Goal: Task Accomplishment & Management: Manage account settings

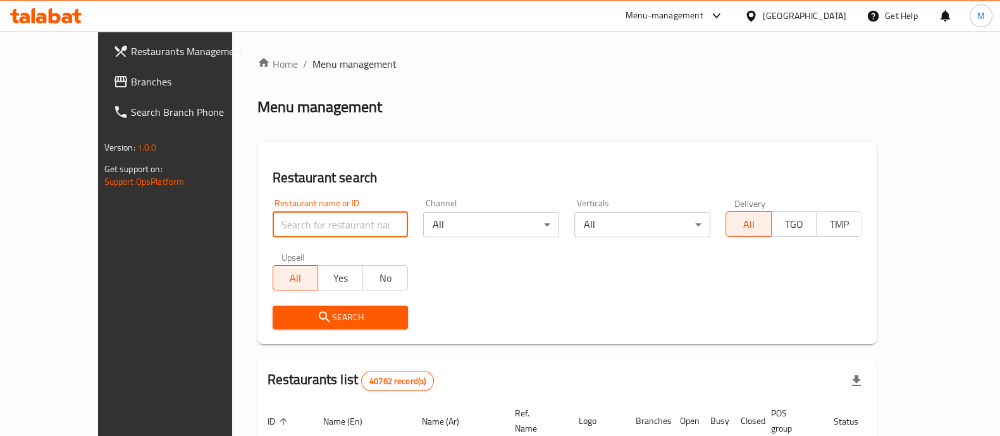
drag, startPoint x: 0, startPoint y: 0, endPoint x: 342, endPoint y: 228, distance: 411.0
click at [342, 228] on input "search" at bounding box center [341, 224] width 136 height 25
type input "[PERSON_NAME]"
click button "Search" at bounding box center [341, 317] width 136 height 23
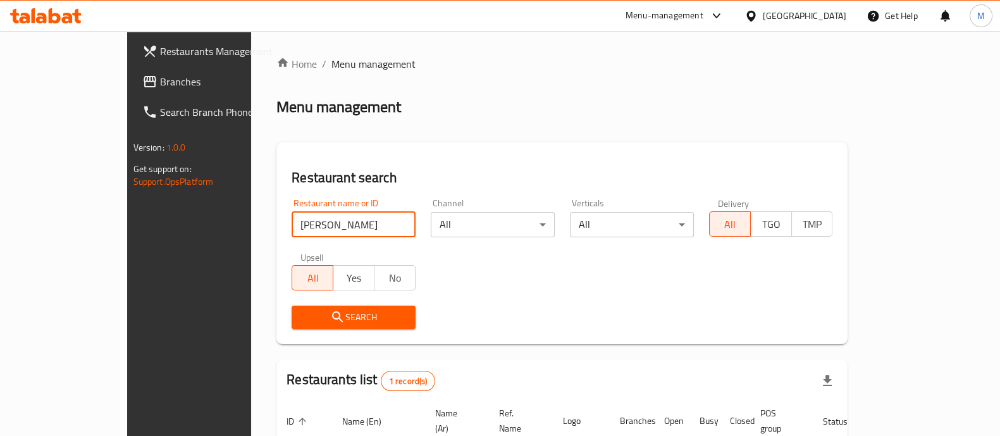
scroll to position [103, 0]
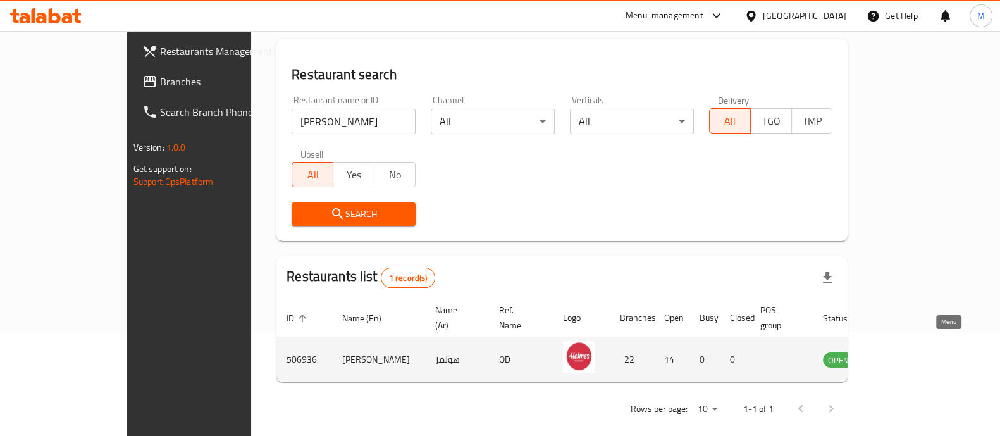
click at [905, 352] on icon "enhanced table" at bounding box center [897, 359] width 15 height 15
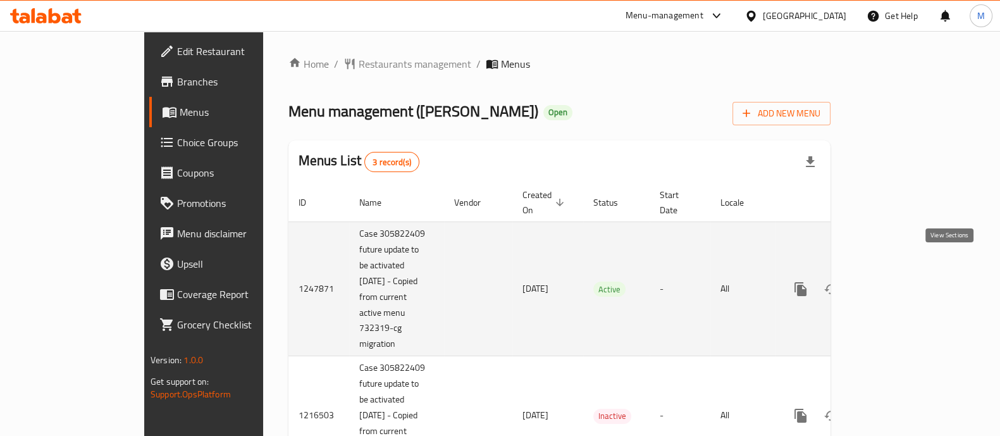
click at [907, 274] on link "enhanced table" at bounding box center [892, 289] width 30 height 30
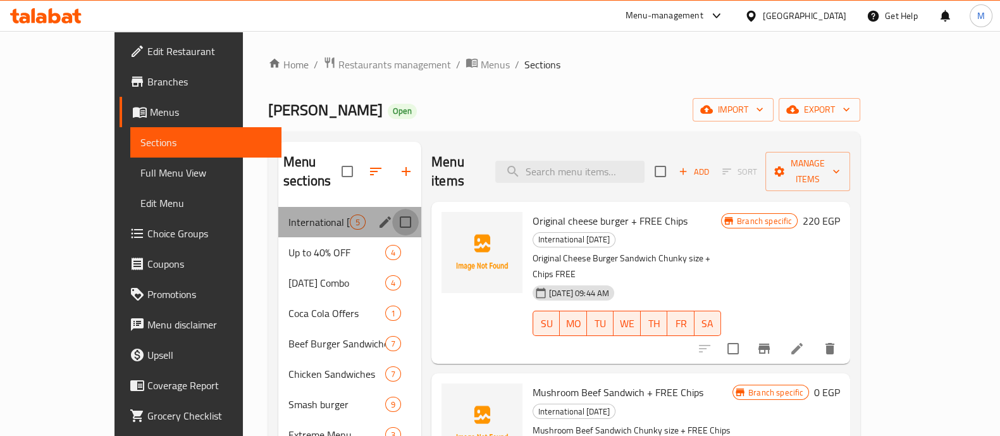
click at [392, 209] on input "Menu sections" at bounding box center [405, 222] width 27 height 27
checkbox input "true"
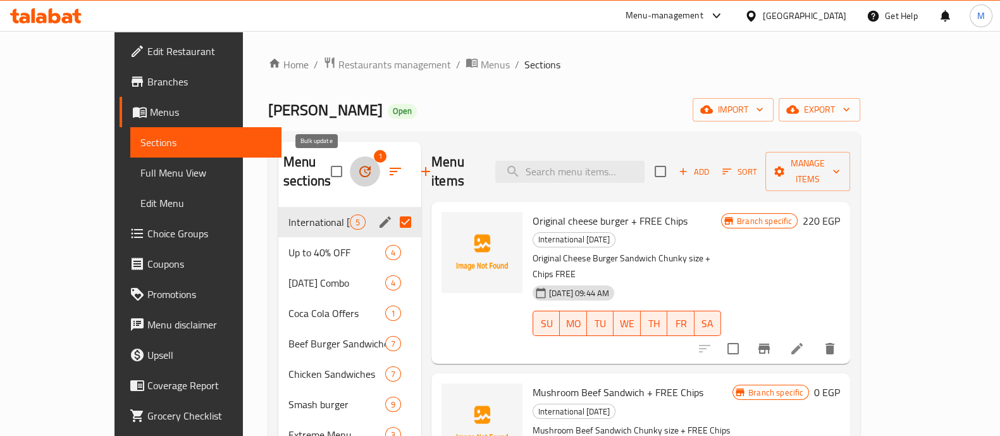
click at [358, 164] on icon "button" at bounding box center [365, 171] width 15 height 15
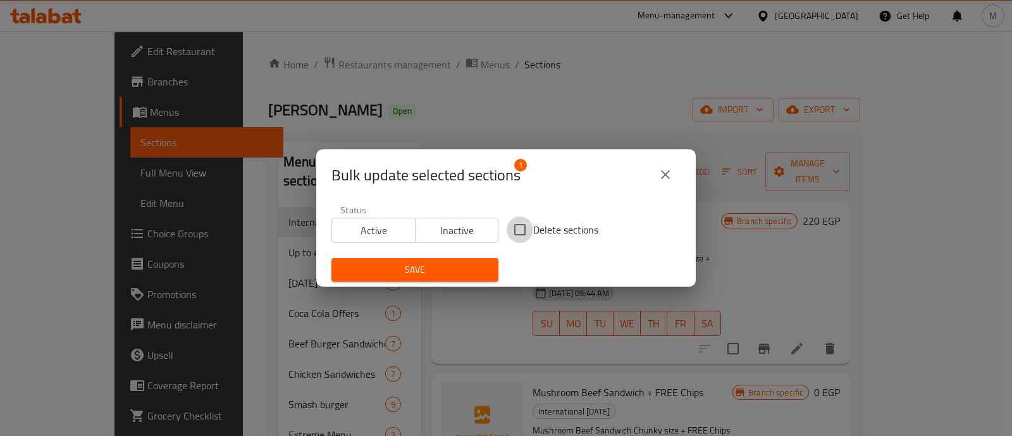
click at [508, 231] on input "Delete sections" at bounding box center [520, 229] width 27 height 27
checkbox input "true"
click at [459, 262] on span "Save" at bounding box center [415, 270] width 147 height 16
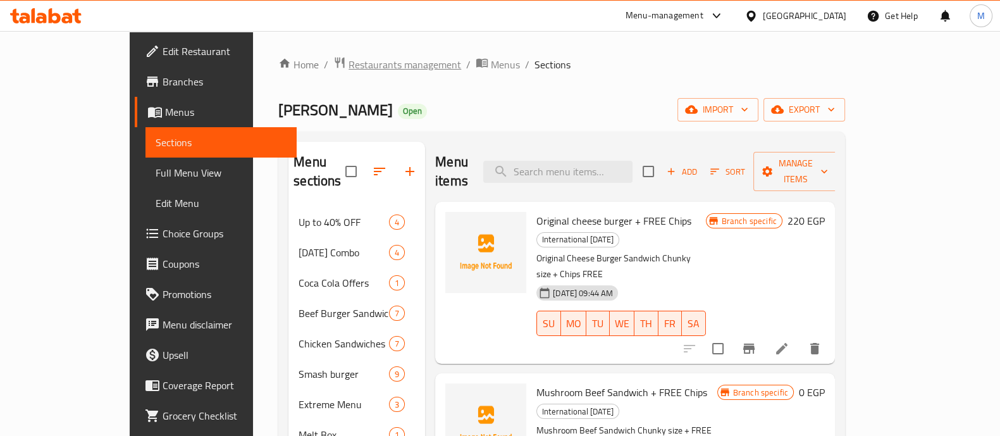
click at [349, 63] on span "Restaurants management" at bounding box center [405, 64] width 113 height 15
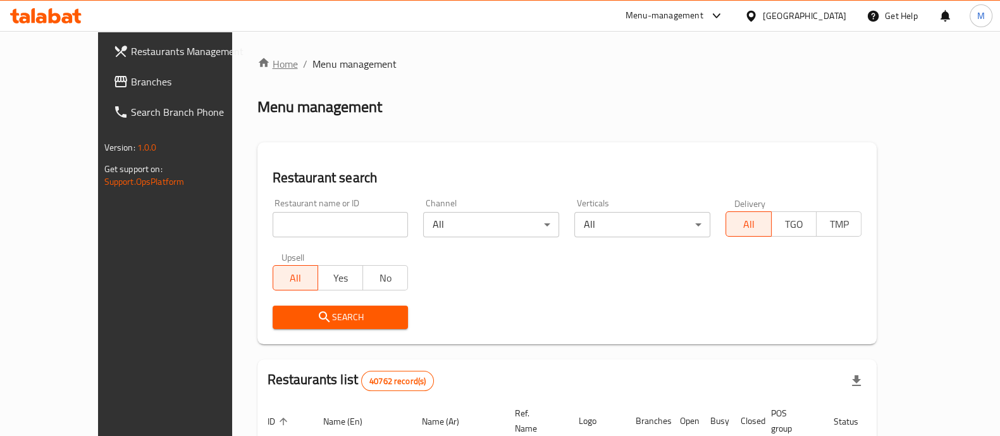
click at [258, 61] on link "Home" at bounding box center [278, 63] width 40 height 15
click at [294, 221] on div "Home / Menu management Menu management Restaurant search Restaurant name or ID …" at bounding box center [568, 438] width 620 height 764
click at [294, 221] on input "search" at bounding box center [341, 224] width 136 height 25
type input "hadra"
click at [371, 225] on input "hadra" at bounding box center [341, 224] width 136 height 25
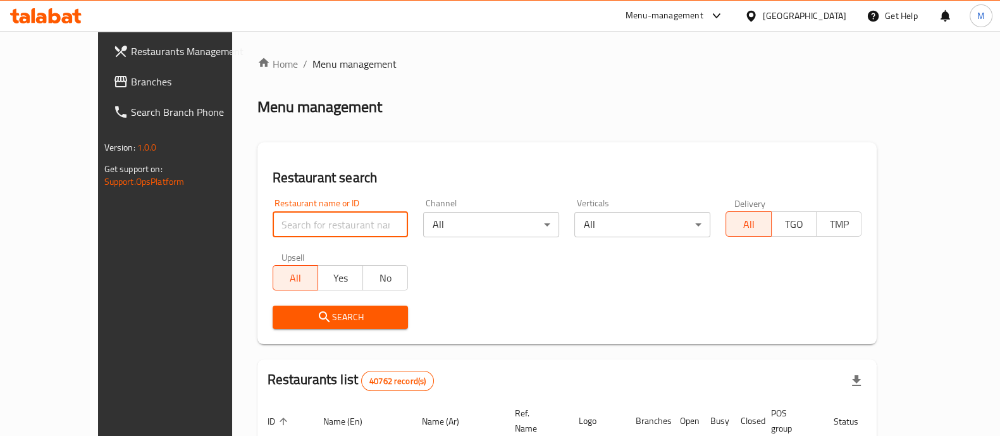
paste input "682688"
type input "682688"
click button "Search" at bounding box center [341, 317] width 136 height 23
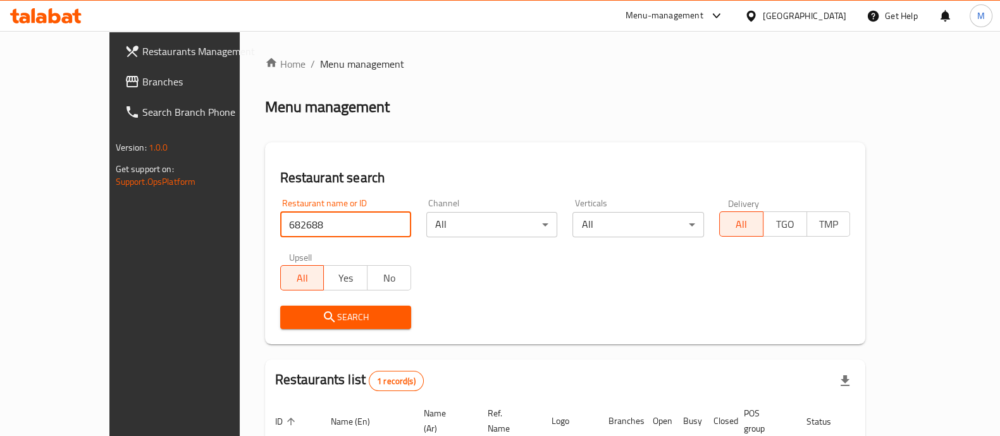
scroll to position [103, 0]
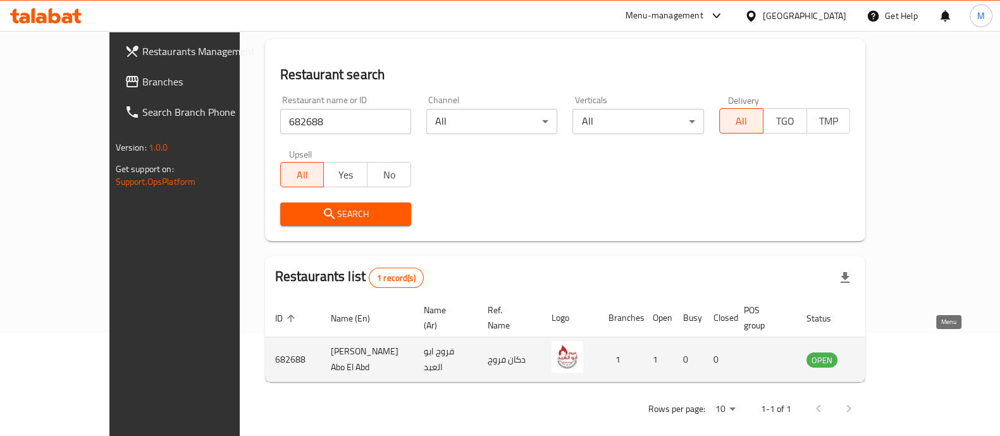
click at [888, 352] on icon "enhanced table" at bounding box center [880, 359] width 15 height 15
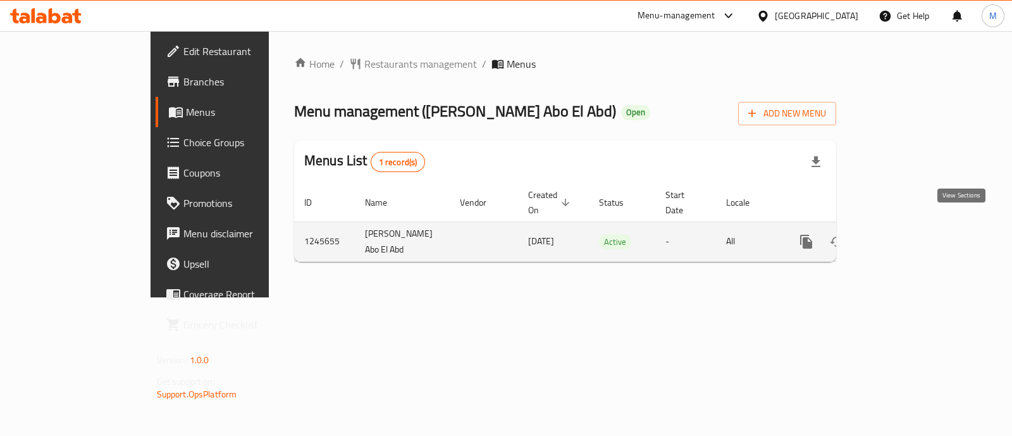
click at [913, 230] on link "enhanced table" at bounding box center [898, 242] width 30 height 30
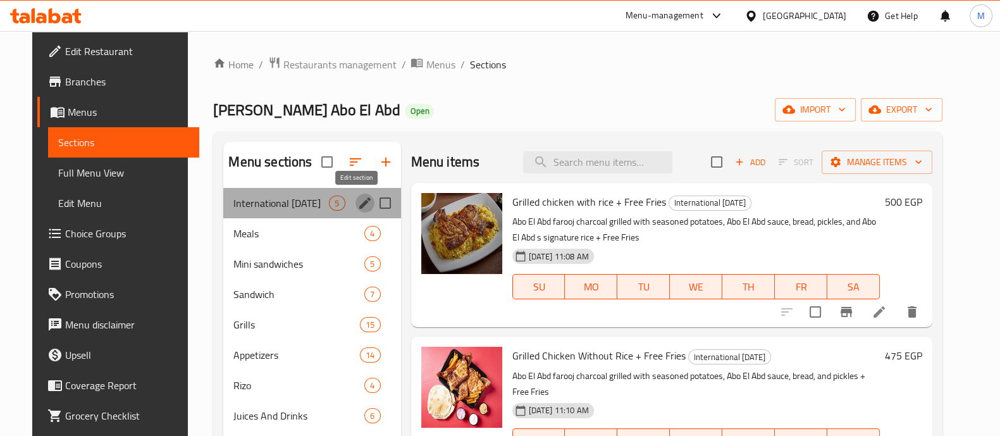
click at [359, 203] on icon "edit" at bounding box center [364, 202] width 11 height 11
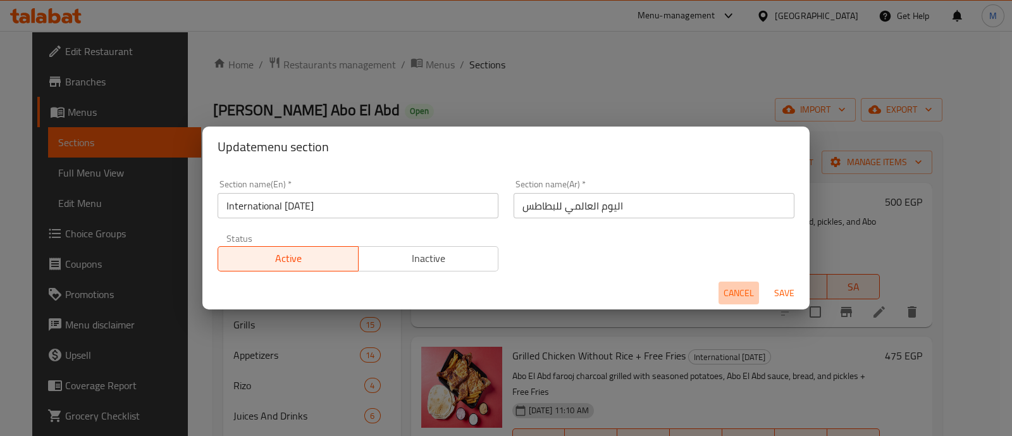
click at [742, 287] on span "Cancel" at bounding box center [739, 293] width 30 height 16
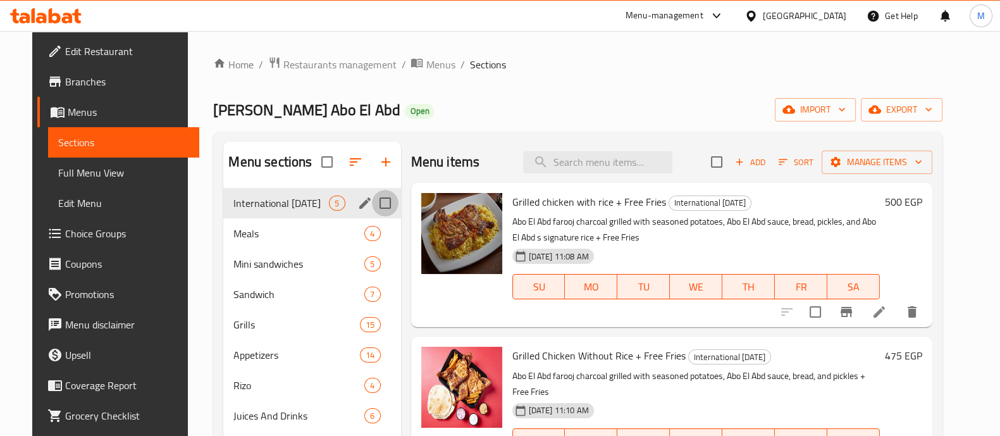
click at [377, 202] on input "Menu sections" at bounding box center [385, 203] width 27 height 27
checkbox input "true"
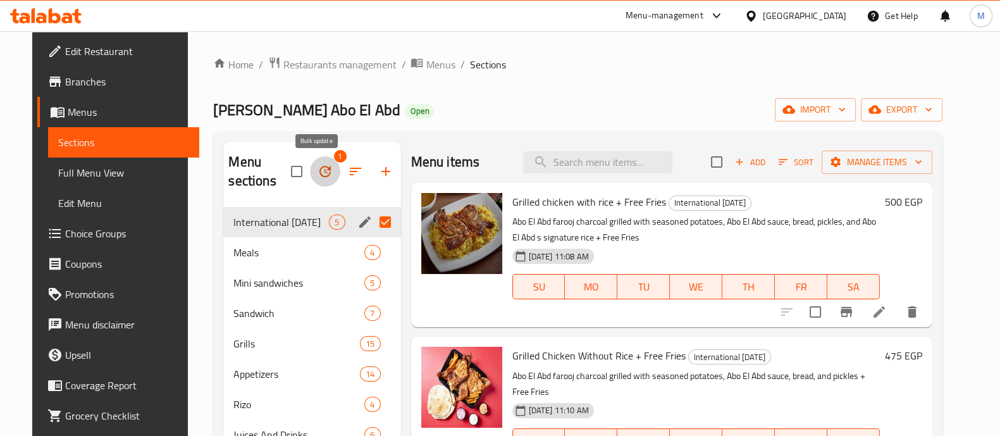
click at [313, 160] on button "button" at bounding box center [325, 171] width 30 height 30
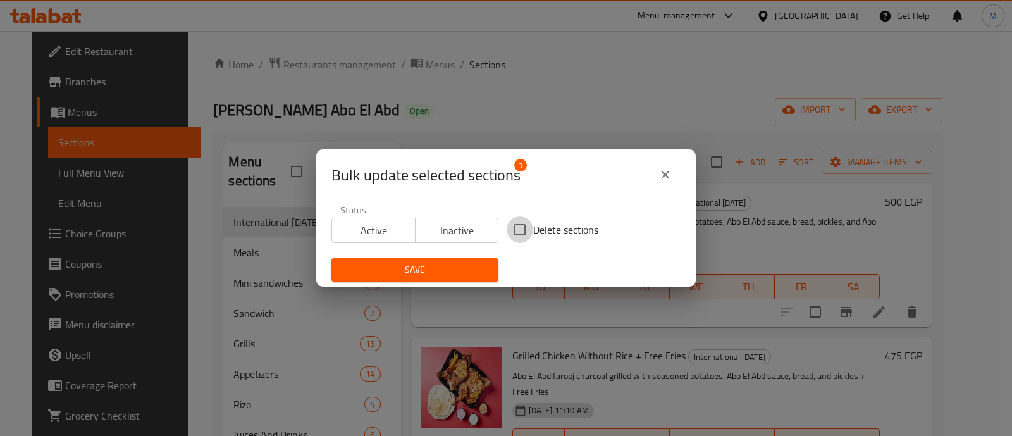
click at [521, 228] on input "Delete sections" at bounding box center [520, 229] width 27 height 27
checkbox input "true"
click at [445, 264] on span "Save" at bounding box center [415, 270] width 147 height 16
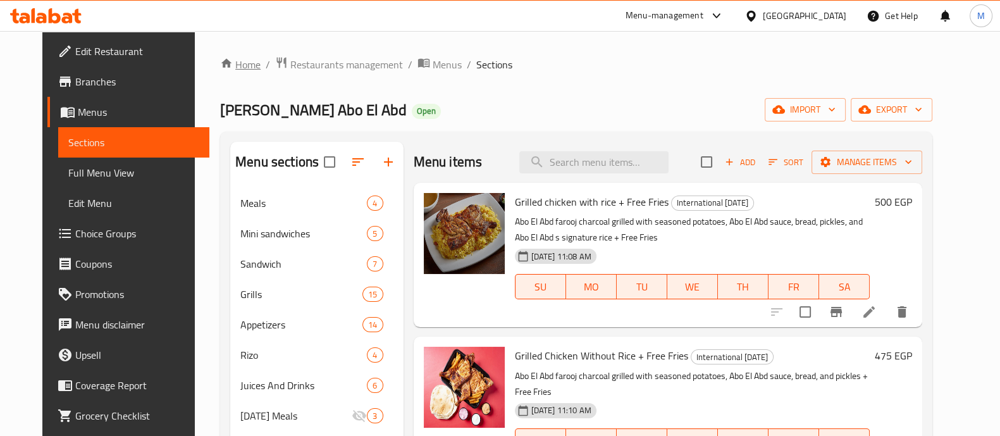
click at [220, 72] on link "Home" at bounding box center [240, 64] width 40 height 15
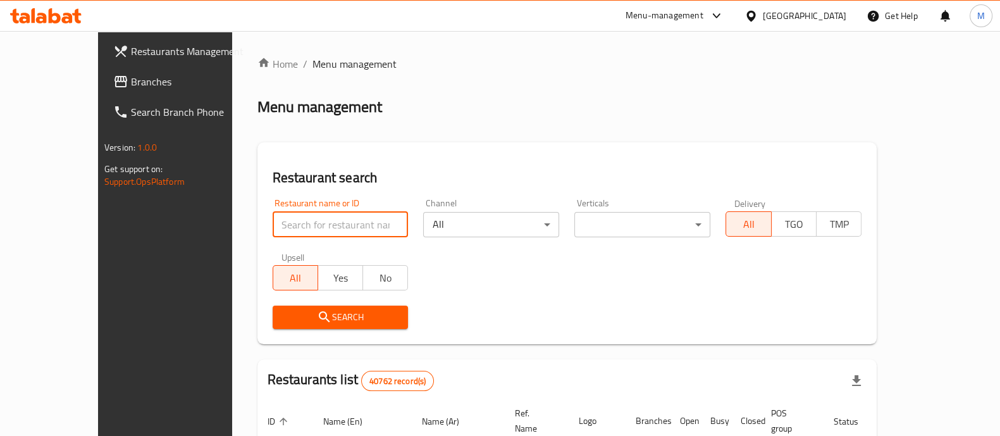
click at [273, 216] on input "search" at bounding box center [341, 224] width 136 height 25
type input "f"
type input "فرقعة"
click button "Search" at bounding box center [341, 317] width 136 height 23
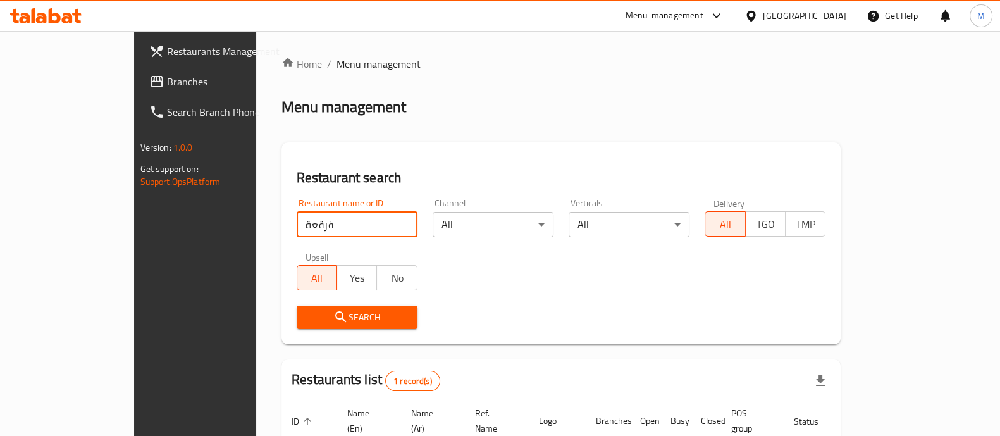
scroll to position [103, 0]
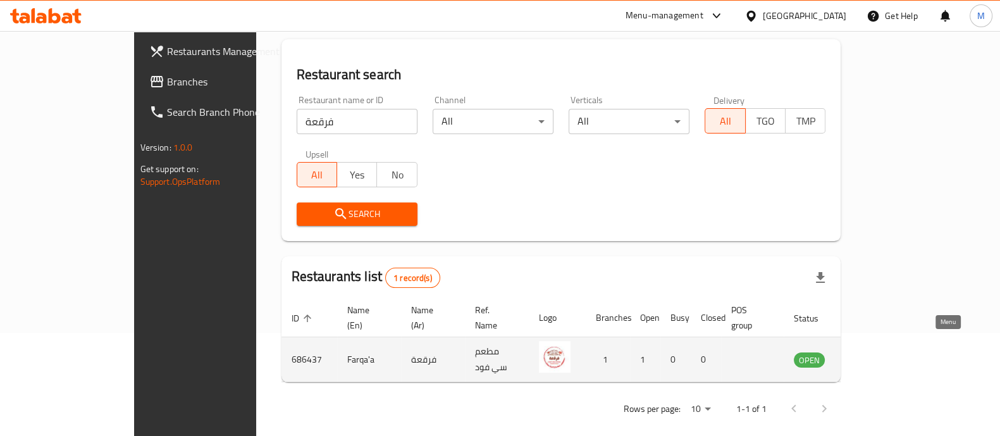
click at [876, 352] on icon "enhanced table" at bounding box center [868, 359] width 15 height 15
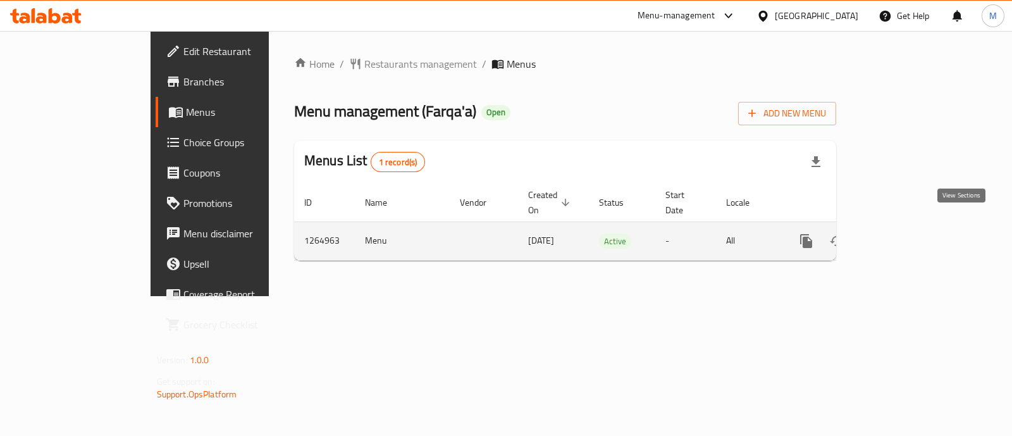
click at [913, 237] on link "enhanced table" at bounding box center [898, 241] width 30 height 30
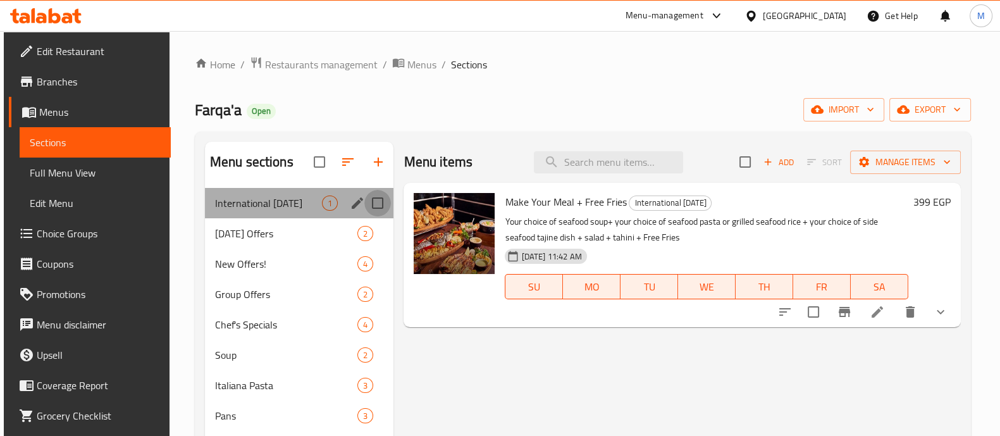
click at [373, 201] on input "Menu sections" at bounding box center [377, 203] width 27 height 27
checkbox input "true"
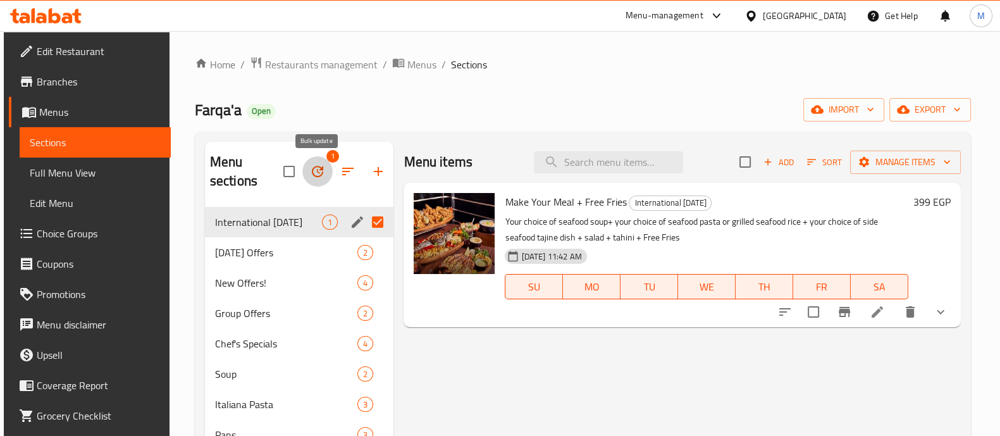
click at [317, 171] on icon "button" at bounding box center [317, 171] width 15 height 15
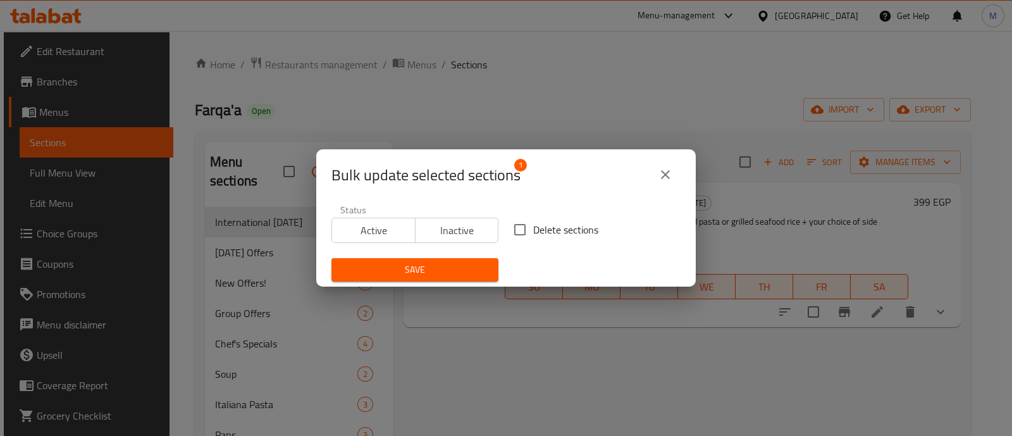
click at [519, 234] on input "Delete sections" at bounding box center [520, 229] width 27 height 27
checkbox input "true"
click at [455, 270] on span "Save" at bounding box center [415, 270] width 147 height 16
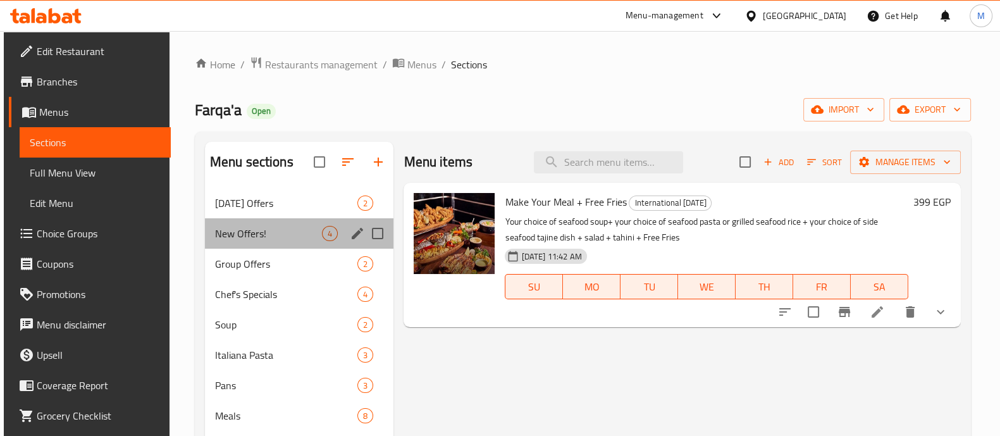
click at [323, 225] on div "New Offers! 4" at bounding box center [299, 233] width 189 height 30
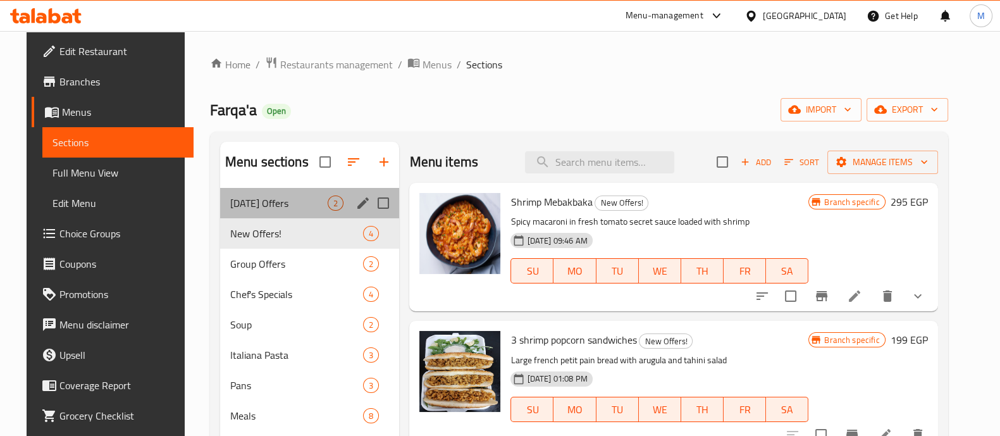
click at [301, 211] on div "Ramadan Offers 2" at bounding box center [310, 203] width 180 height 30
